Goal: Find specific page/section

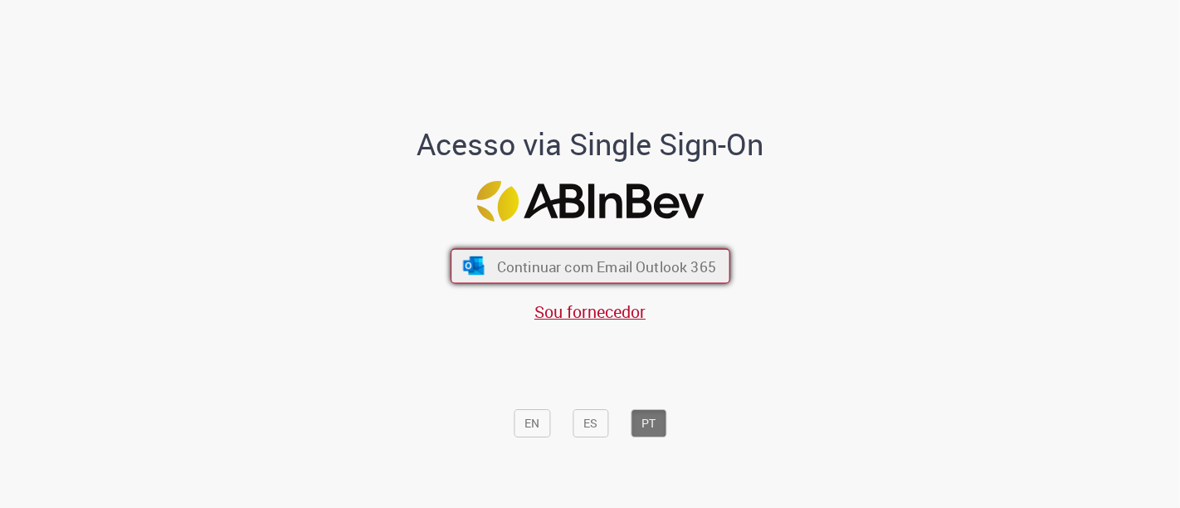
click at [536, 254] on button "Continuar com Email Outlook 365" at bounding box center [591, 266] width 280 height 35
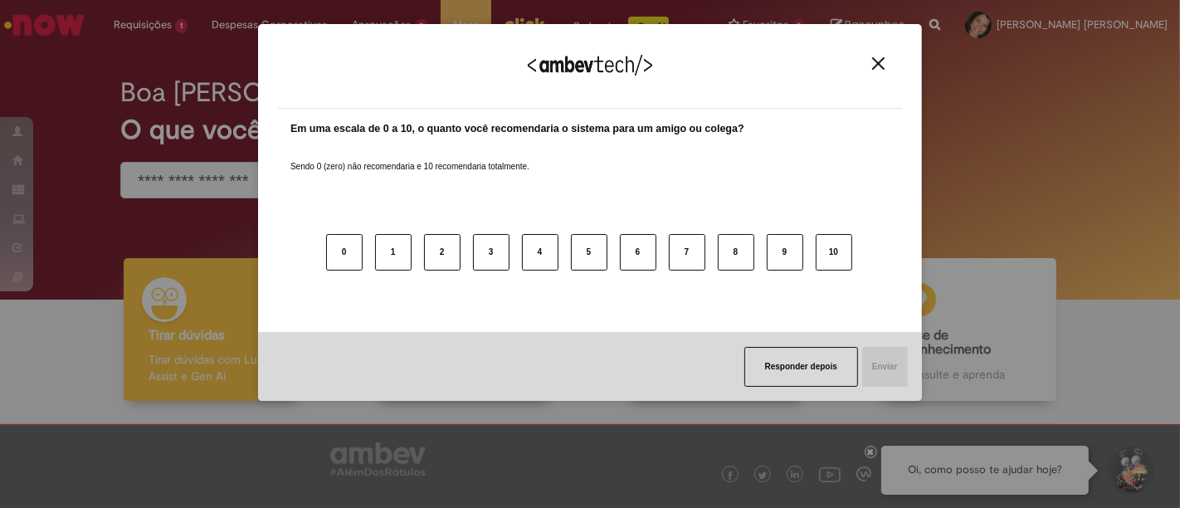
click at [878, 61] on img "Close" at bounding box center [878, 63] width 12 height 12
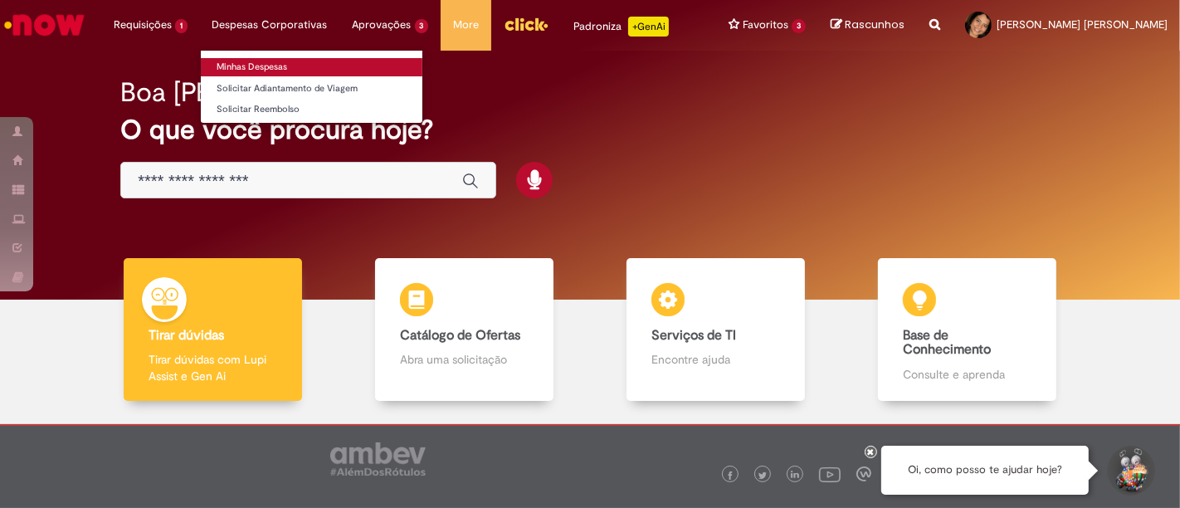
click at [279, 65] on link "Minhas Despesas" at bounding box center [312, 67] width 222 height 18
